Goal: Book appointment/travel/reservation

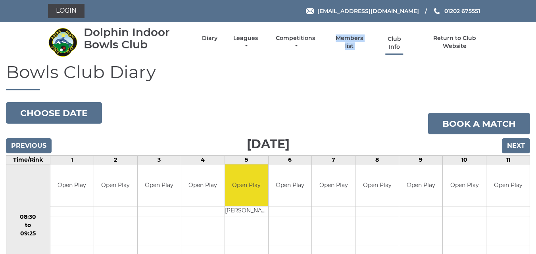
click at [393, 39] on link "Club Info" at bounding box center [394, 42] width 26 height 15
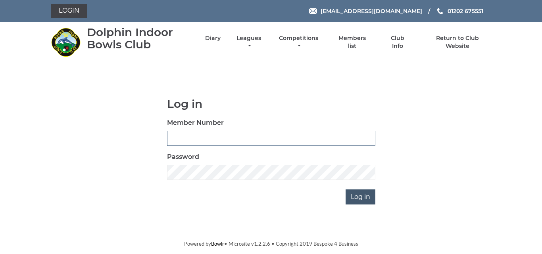
type input "2849"
click at [360, 199] on input "Log in" at bounding box center [360, 196] width 30 height 15
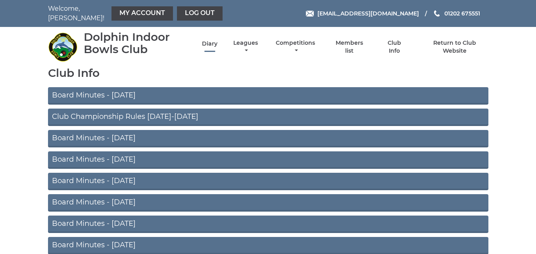
click at [210, 40] on link "Diary" at bounding box center [209, 44] width 15 height 8
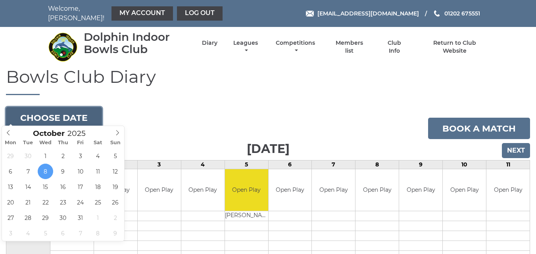
click at [82, 113] on button "Choose date" at bounding box center [54, 117] width 96 height 21
type input "2025-10-13"
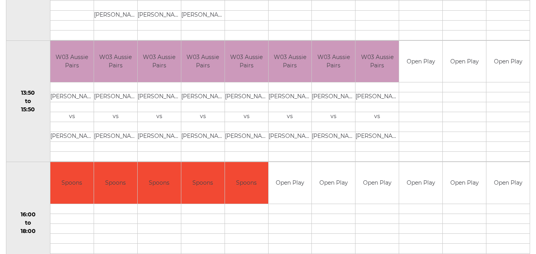
scroll to position [495, 0]
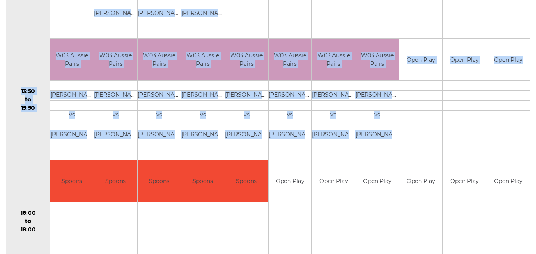
drag, startPoint x: 522, startPoint y: 132, endPoint x: 531, endPoint y: 128, distance: 10.1
click at [531, 128] on div "Bowls Club Diary [DATE] Choose date Book a match [DATE] Previous Next Time/Rink…" at bounding box center [268, 48] width 536 height 953
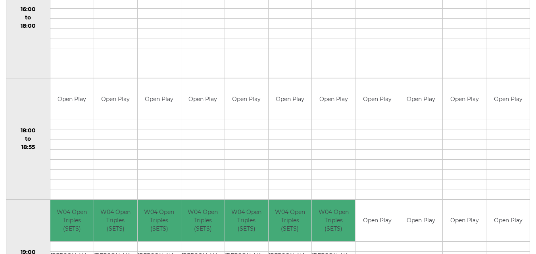
scroll to position [716, 0]
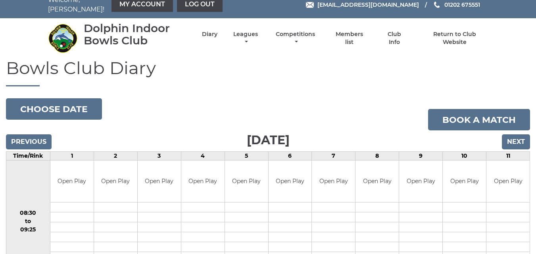
scroll to position [0, 0]
